Goal: Transaction & Acquisition: Purchase product/service

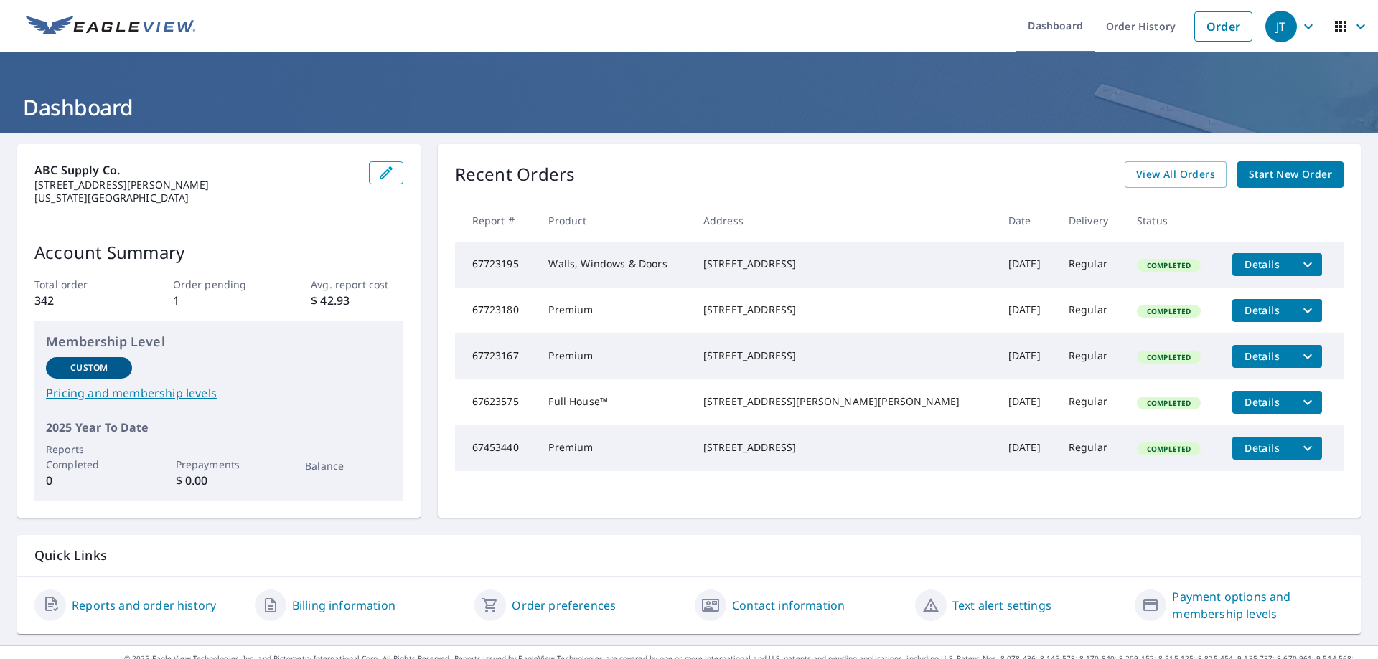
click at [1278, 179] on span "Start New Order" at bounding box center [1289, 175] width 83 height 18
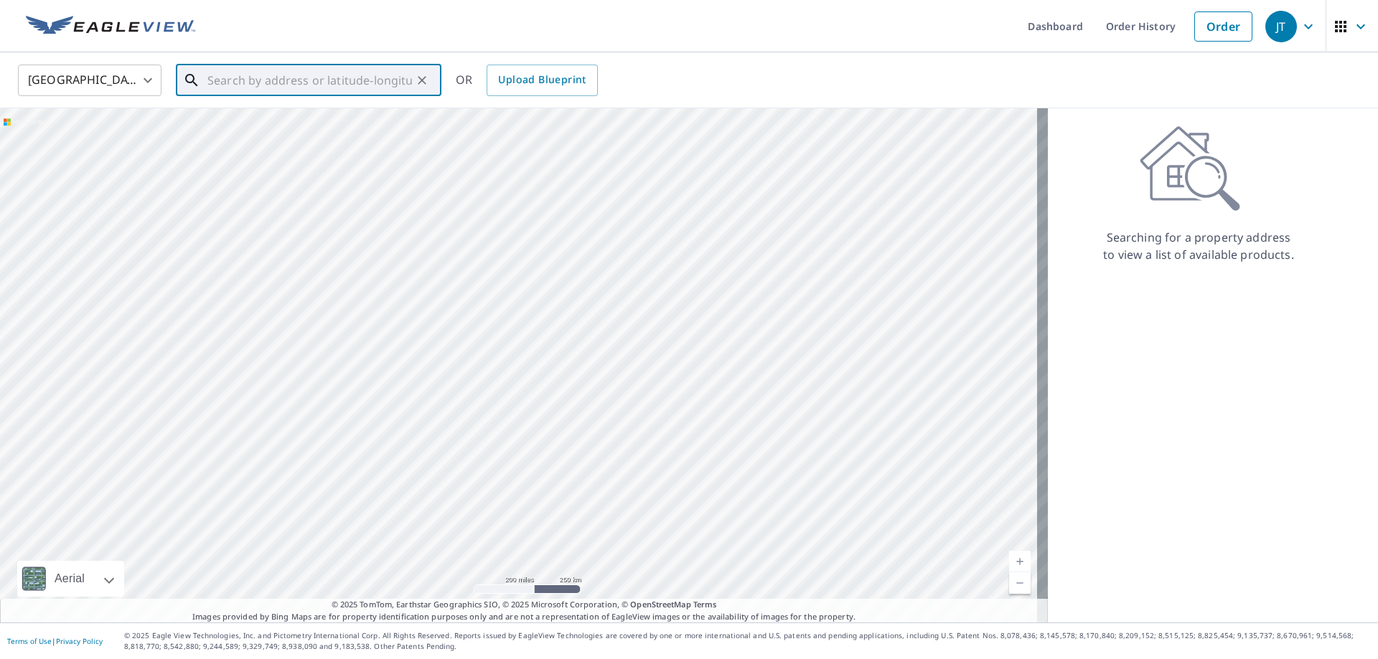
click at [230, 79] on input "text" at bounding box center [309, 80] width 204 height 40
type input "[STREET_ADDRESS][PERSON_NAME][US_STATE]"
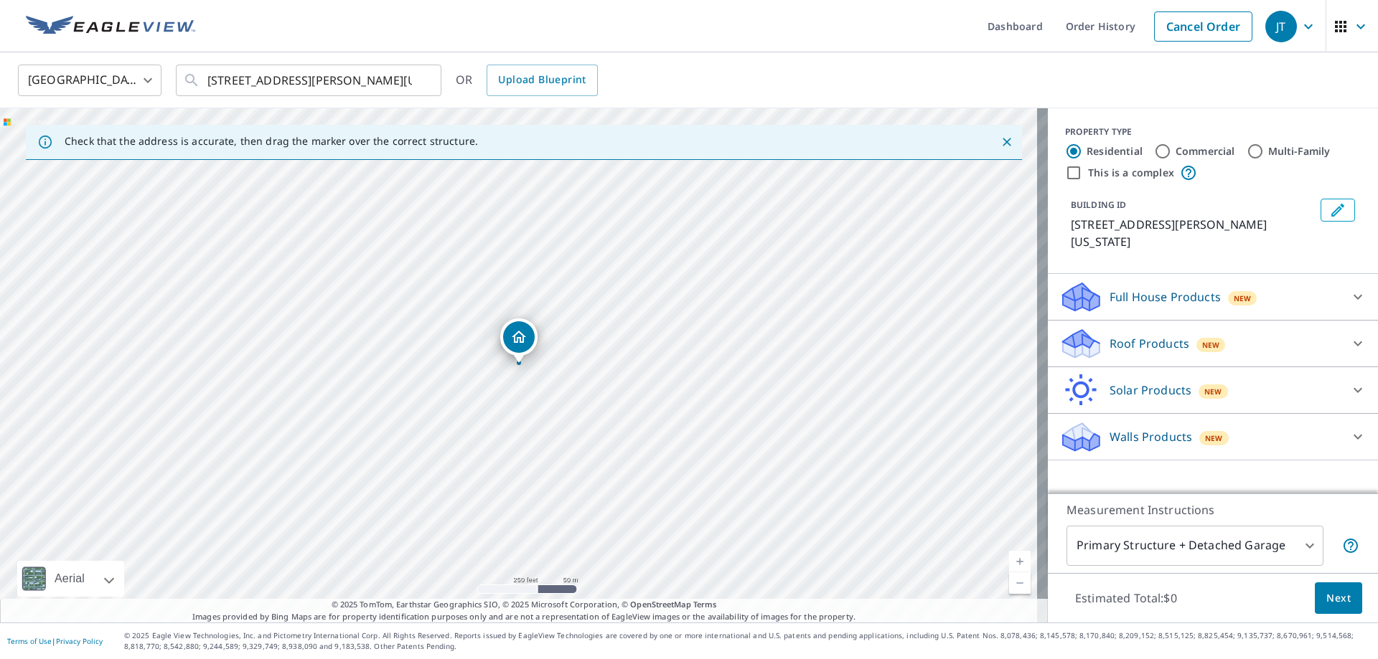
click at [1121, 340] on p "Roof Products" at bounding box center [1149, 343] width 80 height 17
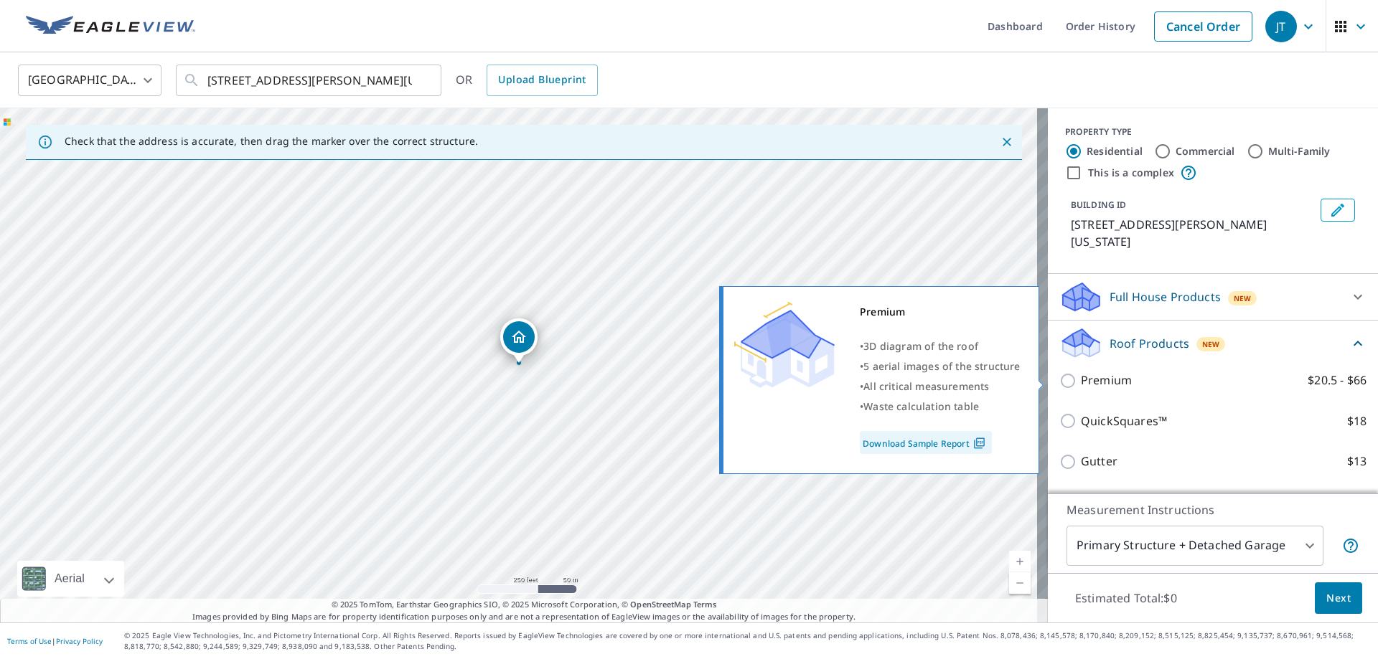
click at [1081, 385] on p "Premium" at bounding box center [1106, 381] width 51 height 18
click at [1075, 385] on input "Premium $20.5 - $66" at bounding box center [1070, 380] width 22 height 17
checkbox input "true"
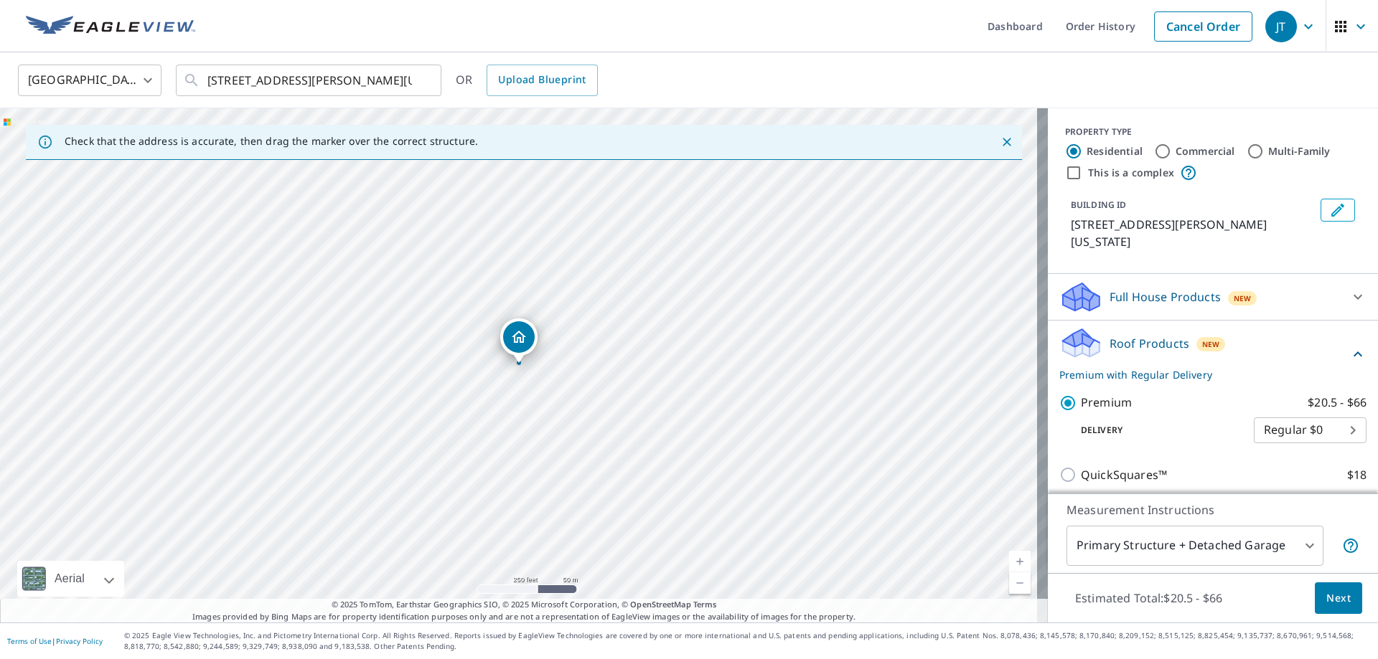
click at [1340, 605] on button "Next" at bounding box center [1337, 599] width 47 height 32
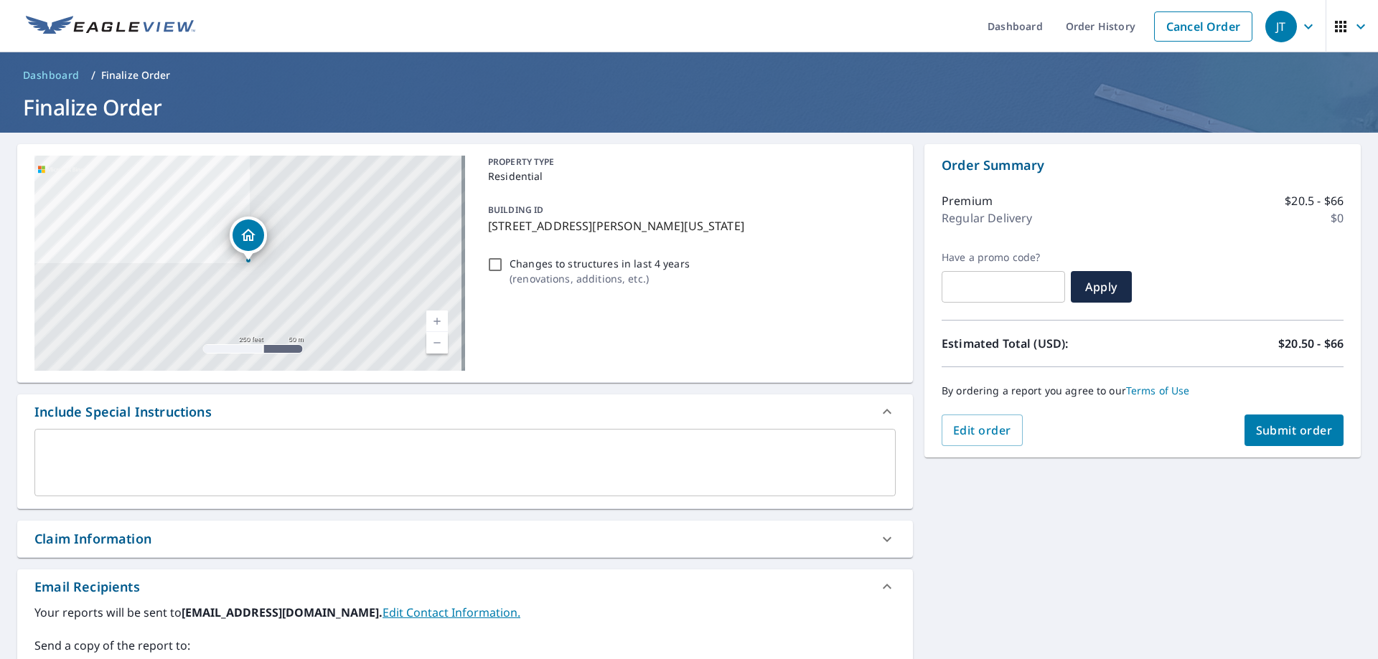
click at [1256, 430] on span "Submit order" at bounding box center [1294, 431] width 77 height 16
